Goal: Navigation & Orientation: Locate item on page

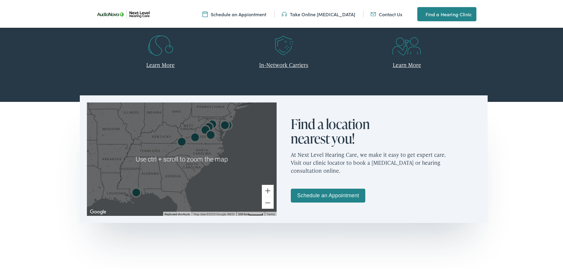
scroll to position [296, 0]
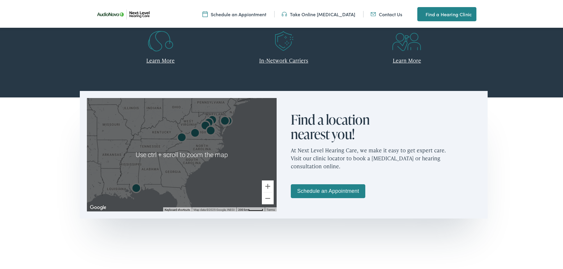
click at [248, 166] on div at bounding box center [182, 154] width 190 height 114
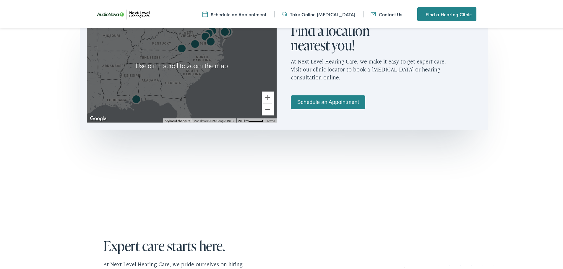
scroll to position [355, 0]
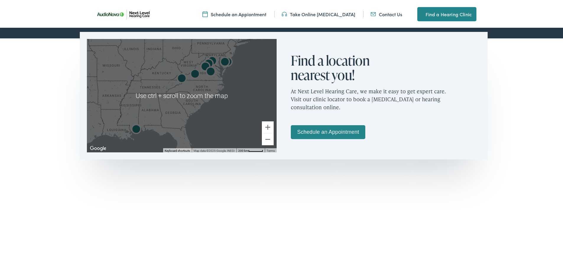
click at [196, 89] on div at bounding box center [182, 95] width 190 height 114
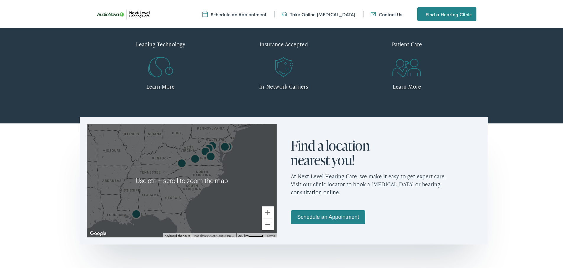
scroll to position [266, 0]
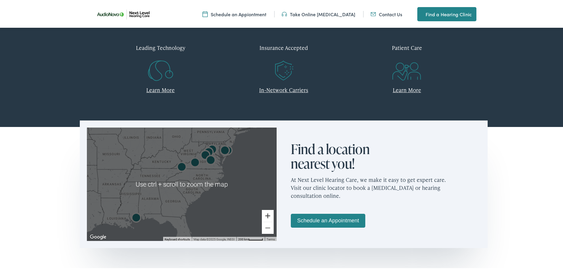
click at [271, 214] on button "Zoom in" at bounding box center [268, 215] width 12 height 12
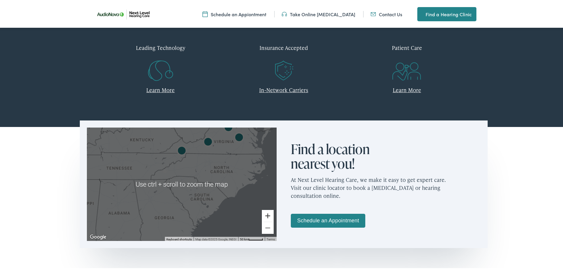
click at [271, 214] on button "Zoom in" at bounding box center [268, 215] width 12 height 12
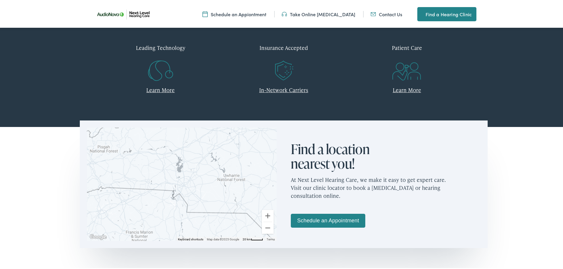
drag, startPoint x: 237, startPoint y: 177, endPoint x: 147, endPoint y: 225, distance: 102.1
click at [147, 225] on div at bounding box center [182, 184] width 190 height 114
drag, startPoint x: 217, startPoint y: 123, endPoint x: 213, endPoint y: 132, distance: 9.7
click at [213, 131] on div "To navigate the map with touch gestures double-tap and hold your finger on the …" at bounding box center [182, 183] width 204 height 128
drag, startPoint x: 221, startPoint y: 175, endPoint x: 172, endPoint y: 234, distance: 76.0
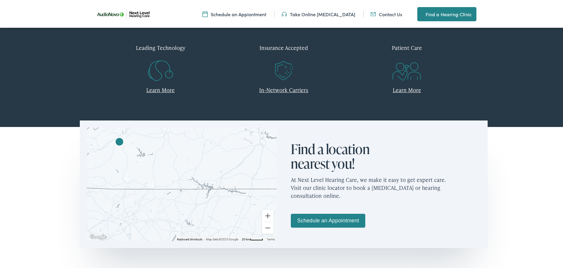
click at [172, 234] on div at bounding box center [182, 184] width 190 height 114
click at [268, 230] on button "Zoom out" at bounding box center [268, 227] width 12 height 12
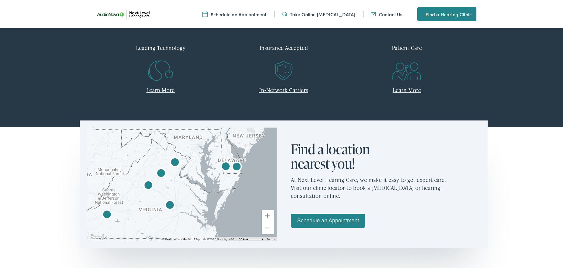
drag, startPoint x: 225, startPoint y: 179, endPoint x: 183, endPoint y: 226, distance: 62.8
click at [183, 226] on div at bounding box center [182, 184] width 190 height 114
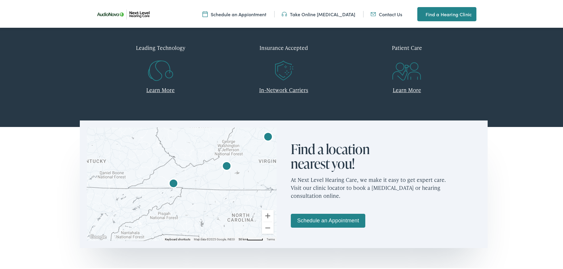
drag, startPoint x: 160, startPoint y: 199, endPoint x: 280, endPoint y: 150, distance: 130.0
click at [280, 150] on div "To navigate the map with touch gestures double-tap and hold your finger on the …" at bounding box center [182, 183] width 204 height 128
